Goal: Entertainment & Leisure: Consume media (video, audio)

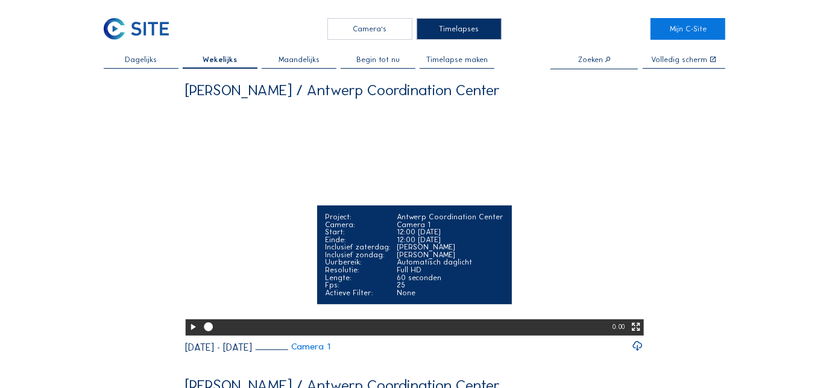
click at [192, 334] on icon at bounding box center [193, 327] width 11 height 13
click at [191, 334] on icon at bounding box center [193, 327] width 11 height 13
click at [189, 334] on icon at bounding box center [193, 327] width 11 height 13
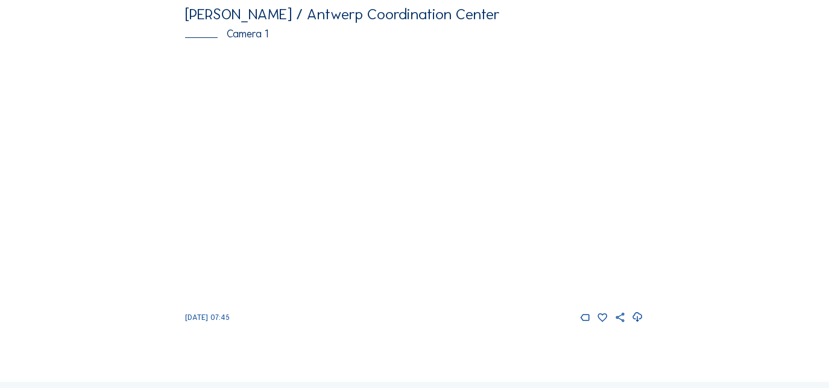
scroll to position [109, 0]
